Goal: Find specific page/section: Find specific page/section

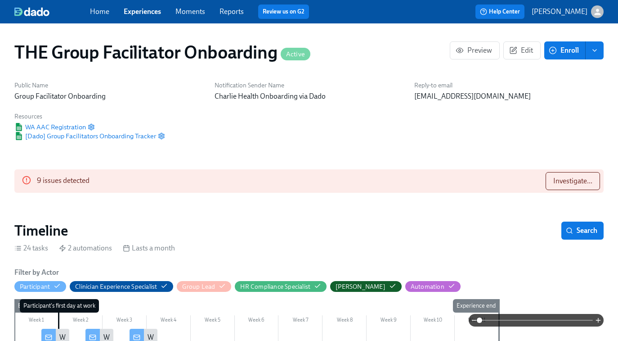
scroll to position [742, 0]
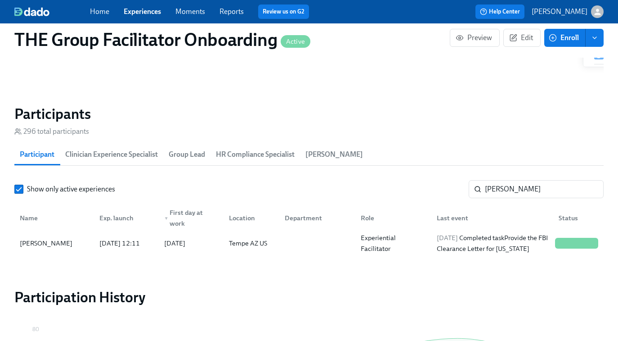
click at [132, 11] on link "Experiences" at bounding box center [142, 11] width 37 height 9
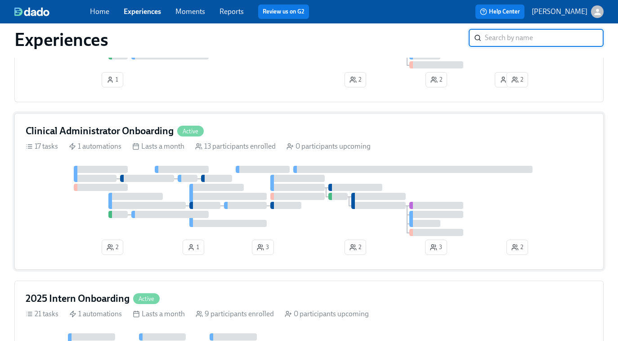
scroll to position [537, 0]
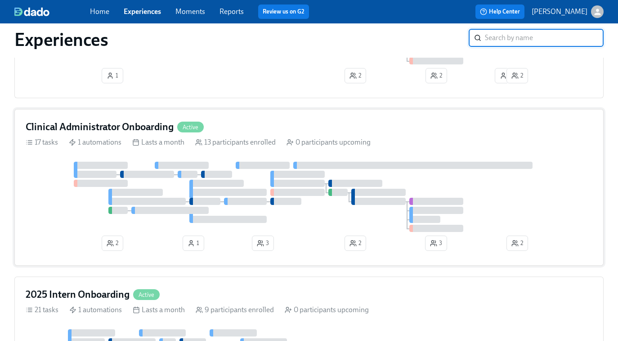
click at [480, 176] on div at bounding box center [309, 197] width 567 height 70
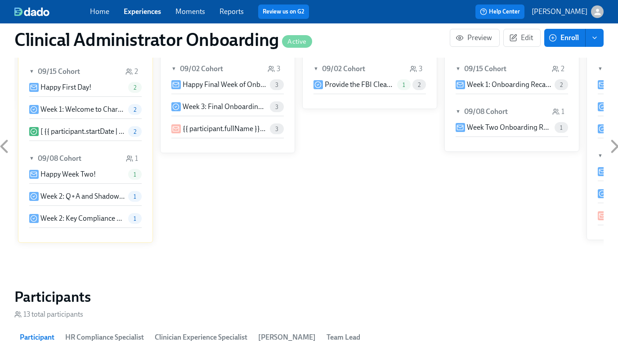
scroll to position [690, 0]
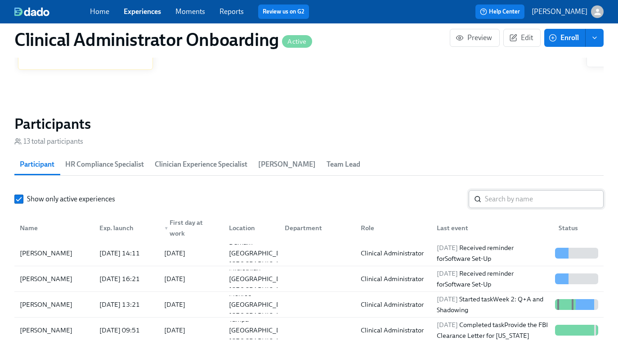
click at [484, 197] on div "​" at bounding box center [536, 199] width 135 height 18
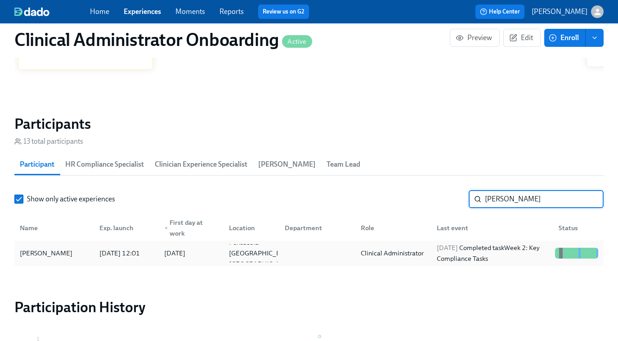
type input "[PERSON_NAME]"
click at [427, 258] on div "Clinical Administrator" at bounding box center [392, 253] width 76 height 18
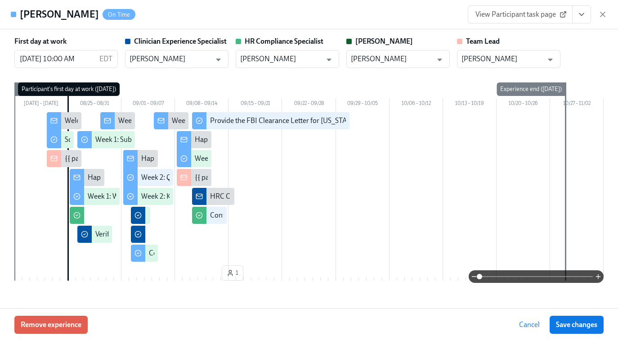
click at [535, 14] on span "View Participant task page" at bounding box center [521, 14] width 90 height 9
click at [579, 12] on icon "View task page" at bounding box center [581, 14] width 9 height 9
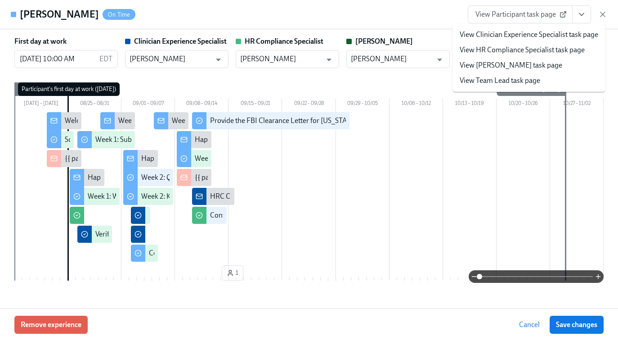
click at [499, 50] on link "View HR Compliance Specialist task page" at bounding box center [522, 50] width 125 height 10
